Goal: Contribute content: Contribute content

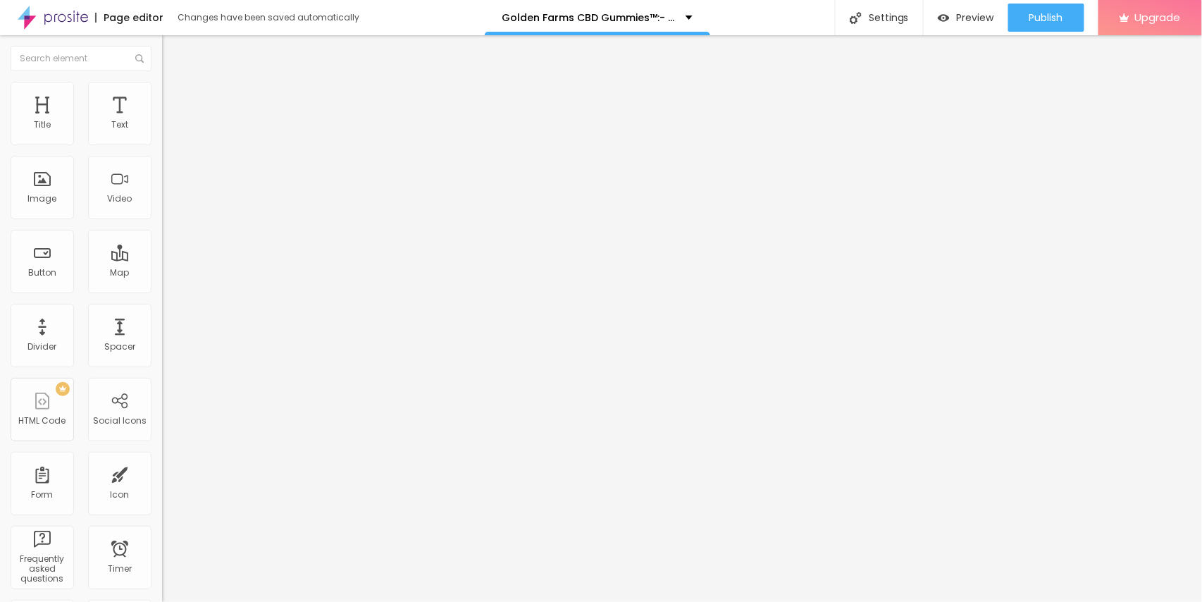
click at [162, 121] on span "Add image" at bounding box center [191, 115] width 58 height 12
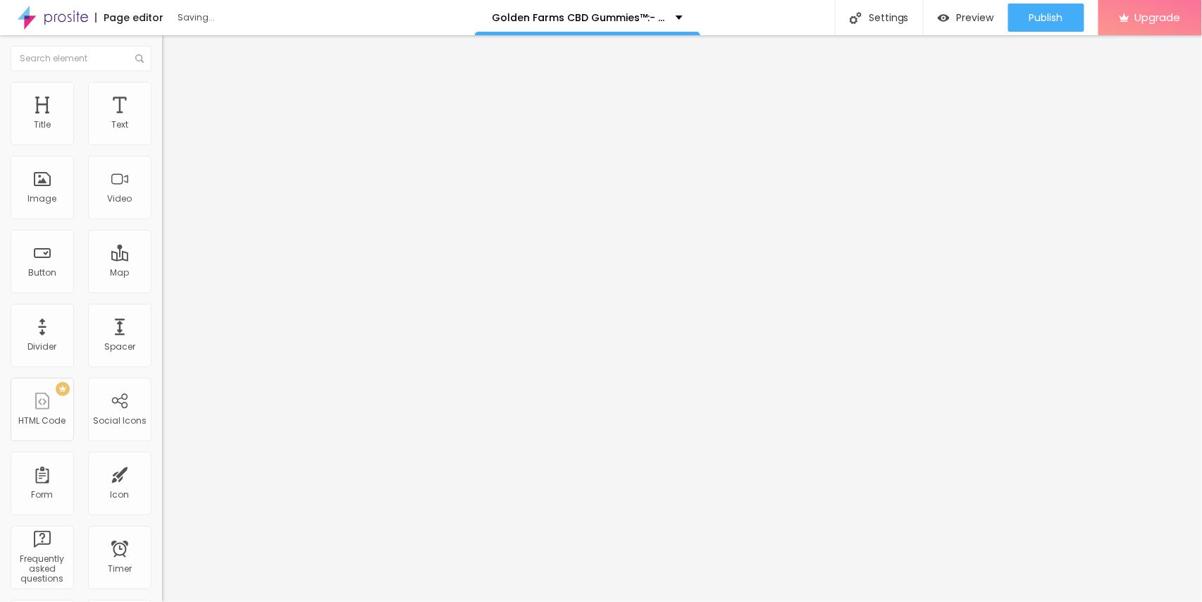
click at [162, 289] on input "https://" at bounding box center [246, 282] width 169 height 14
paste input "[DOMAIN_NAME][URL]"
type input "[URL][DOMAIN_NAME]"
click at [1041, 32] on div "Publish changes Click Publish to go live with your latest changes. View page" at bounding box center [1005, 74] width 155 height 85
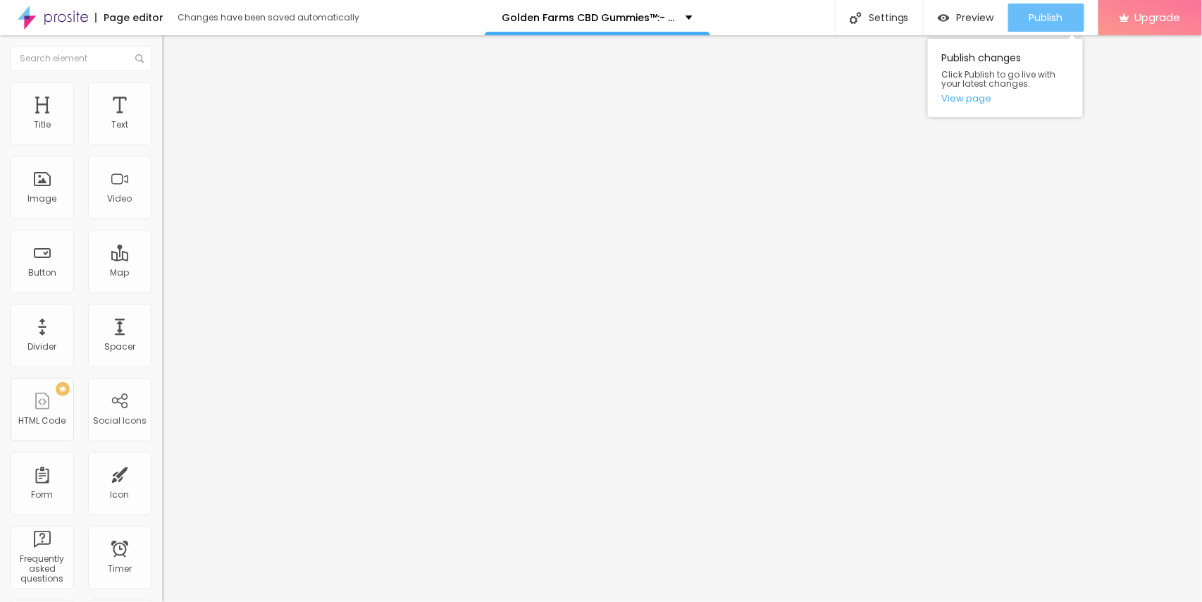
click at [1050, 18] on span "Publish" at bounding box center [1046, 17] width 34 height 11
